Goal: Check status: Check status

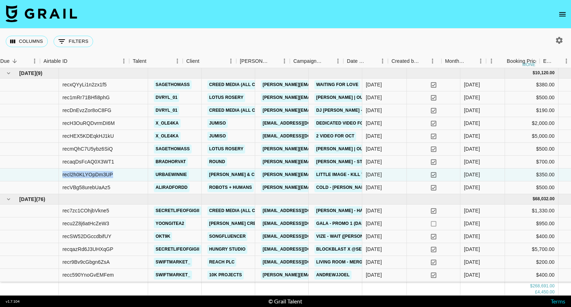
scroll to position [0, 19]
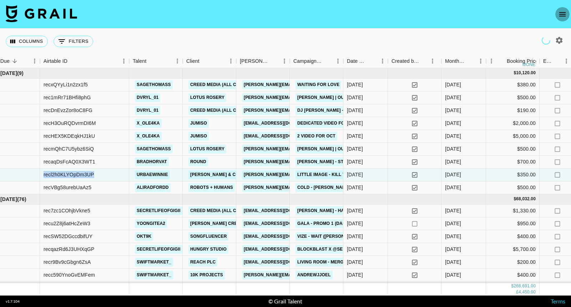
click at [560, 17] on icon "open drawer" at bounding box center [562, 14] width 9 height 9
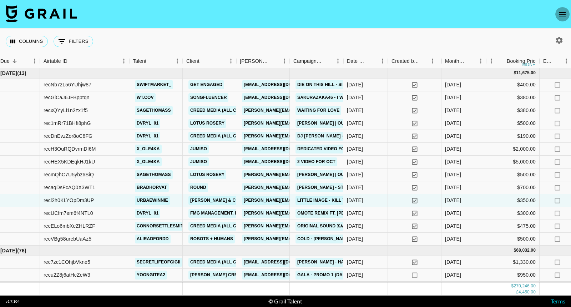
click at [565, 14] on icon "open drawer" at bounding box center [562, 14] width 6 height 4
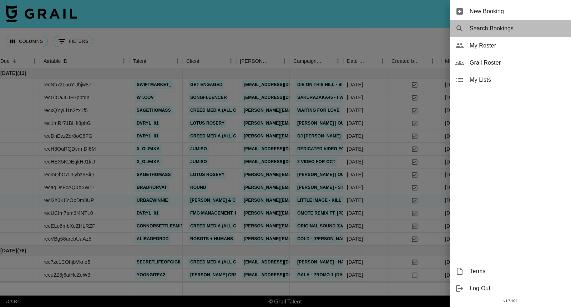
click at [514, 26] on span "Search Bookings" at bounding box center [517, 28] width 96 height 9
select select "id"
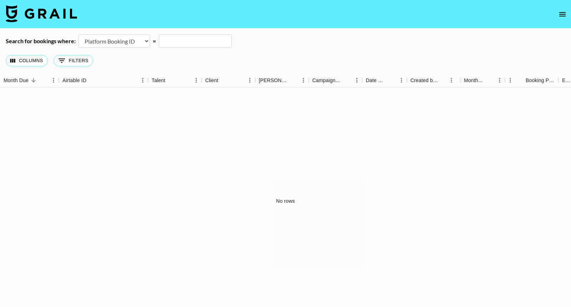
click at [195, 40] on input "text" at bounding box center [195, 41] width 73 height 14
paste input "recIblo6LIl9qTEw2"
type input "recIblo6LIl9qTEw2"
click at [181, 58] on div "Columns 0 Filters + Booking" at bounding box center [285, 61] width 571 height 26
select select "airtableId"
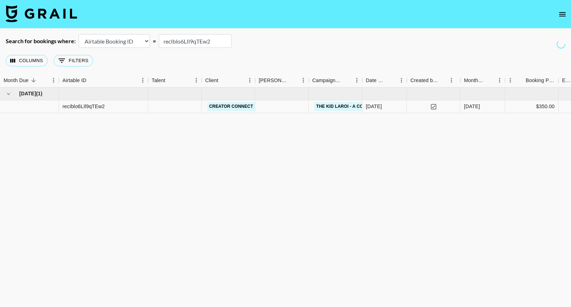
click at [130, 62] on div "Columns 0 Filters + Booking" at bounding box center [285, 61] width 571 height 26
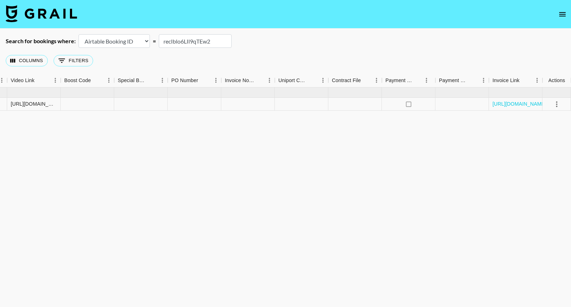
scroll to position [0, 694]
click at [509, 102] on link "[URL][DOMAIN_NAME]" at bounding box center [519, 103] width 54 height 7
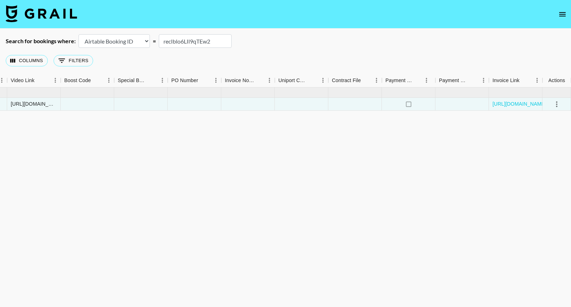
click at [181, 47] on input "recIblo6LIl9qTEw2" at bounding box center [195, 41] width 73 height 14
click at [181, 44] on input "recIblo6LIl9qTEw2" at bounding box center [195, 41] width 73 height 14
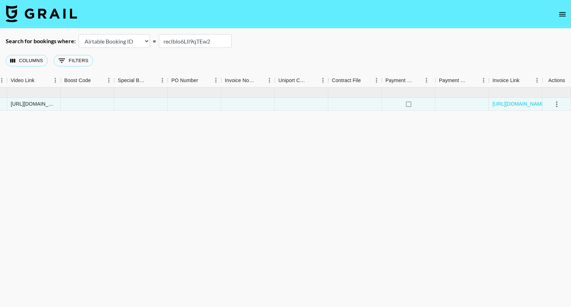
paste input "7mrxEFwlKxGoDl"
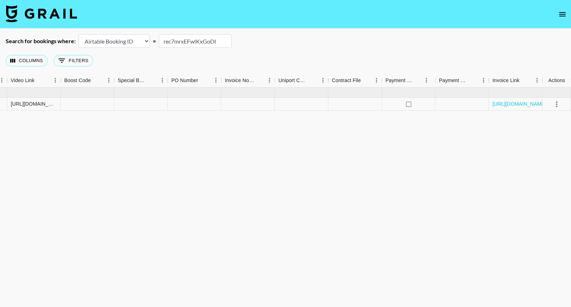
type input "rec7mrxEFwlKxGoDl"
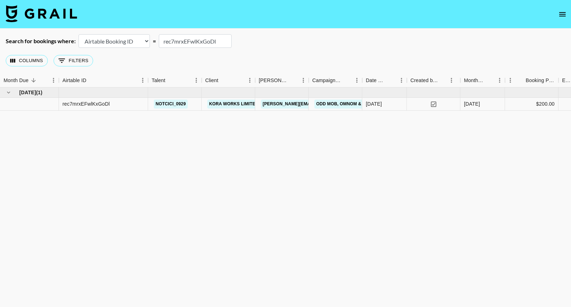
scroll to position [0, 0]
click at [197, 38] on input "rec7mrxEFwlKxGoDl" at bounding box center [195, 41] width 73 height 14
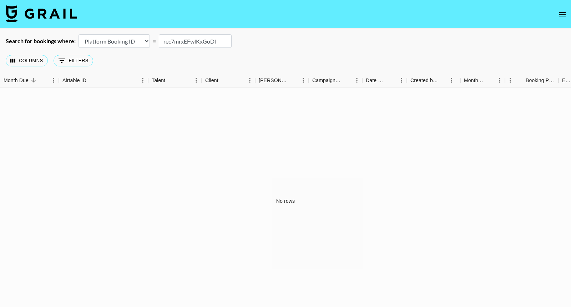
select select "airtableId"
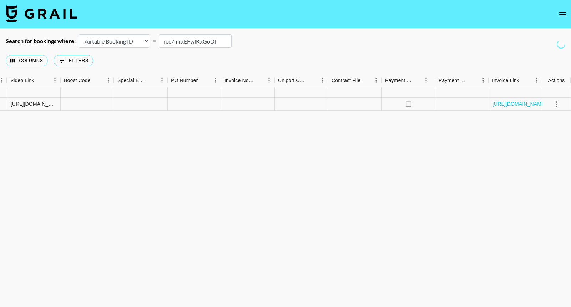
scroll to position [0, 694]
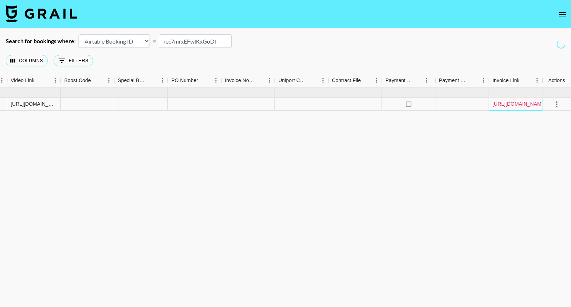
click at [518, 107] on link "[URL][DOMAIN_NAME]" at bounding box center [519, 103] width 54 height 7
